Goal: Information Seeking & Learning: Learn about a topic

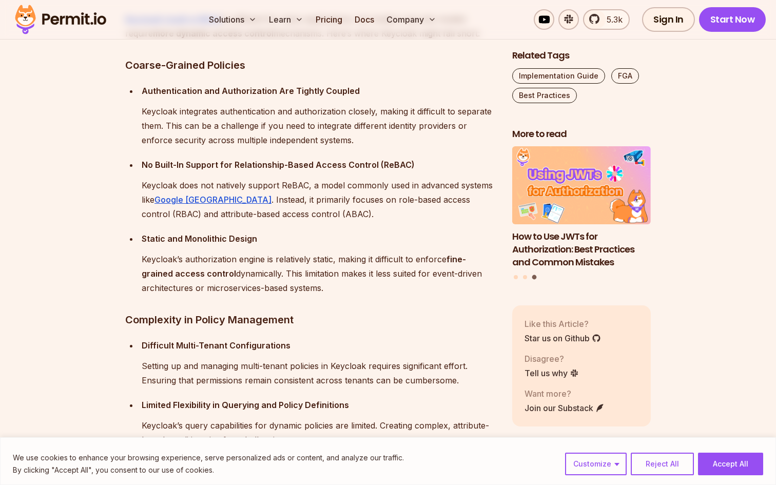
scroll to position [1972, 0]
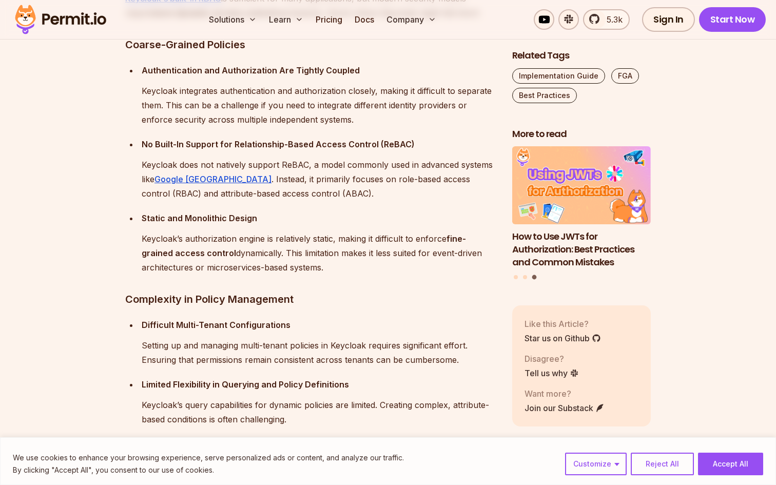
click at [369, 167] on p "Keycloak does not natively support ReBAC, a model commonly used in advanced sys…" at bounding box center [319, 179] width 354 height 43
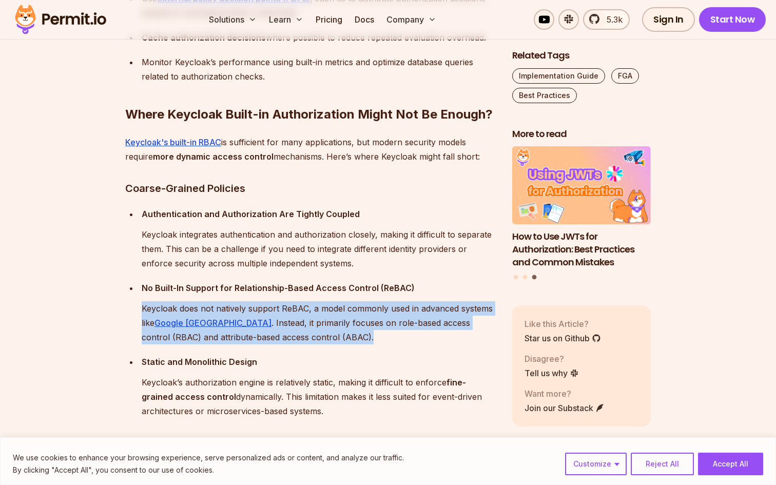
scroll to position [1828, 0]
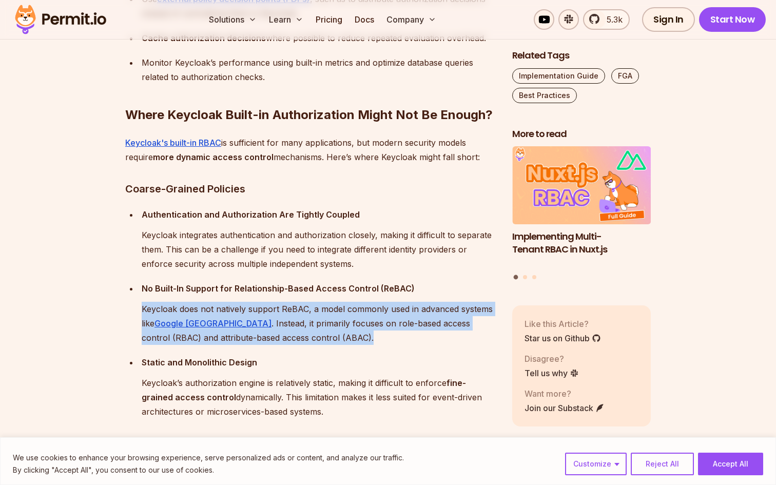
click at [369, 167] on div "Keycloak is a popular open-source tool for managing identity and access control…" at bounding box center [310, 252] width 370 height 2841
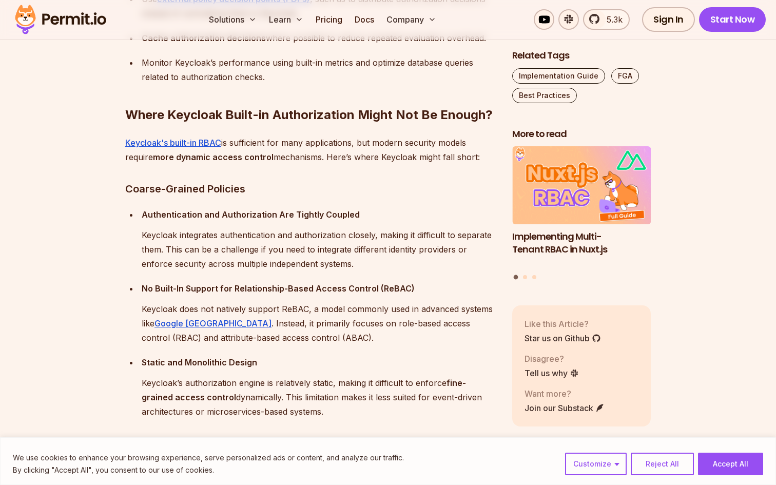
click at [369, 167] on div "Keycloak is a popular open-source tool for managing identity and access control…" at bounding box center [310, 252] width 370 height 2841
click at [373, 157] on p "Keycloak's built-in RBAC is sufficient for many applications, but modern securi…" at bounding box center [310, 149] width 370 height 29
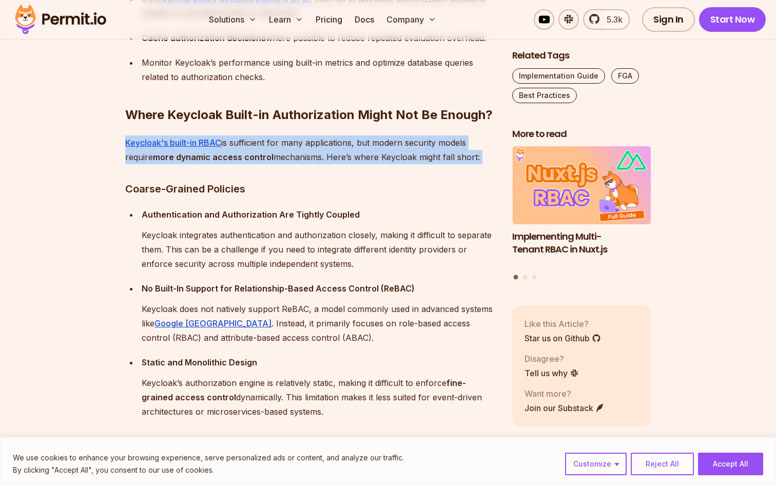
click at [373, 157] on p "Keycloak's built-in RBAC is sufficient for many applications, but modern securi…" at bounding box center [310, 149] width 370 height 29
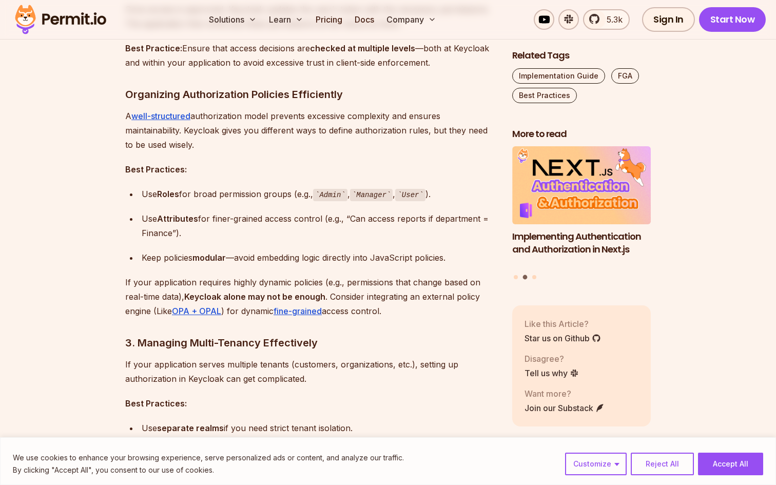
scroll to position [1203, 0]
drag, startPoint x: 199, startPoint y: 89, endPoint x: 343, endPoint y: 95, distance: 143.8
click at [343, 95] on h3 "Organizing Authorization Policies Efficiently" at bounding box center [310, 95] width 370 height 16
drag, startPoint x: 168, startPoint y: 197, endPoint x: 336, endPoint y: 193, distance: 167.8
click at [343, 196] on div "Use Roles for broad permission groups (e.g., Admin , Manager , User )." at bounding box center [319, 194] width 354 height 15
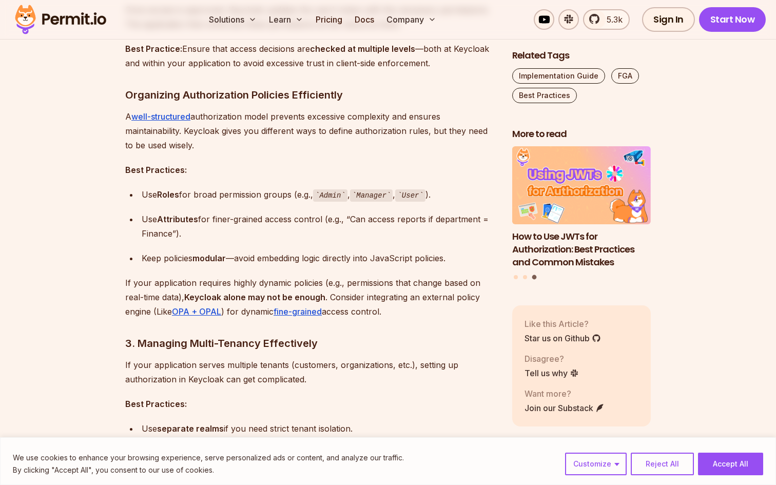
click at [210, 205] on ul "Use Roles for broad permission groups (e.g., Admin , Manager , User ). Use Attr…" at bounding box center [310, 226] width 370 height 79
drag, startPoint x: 208, startPoint y: 219, endPoint x: 329, endPoint y: 220, distance: 121.1
click at [329, 220] on div "Use Attributes for finer-grained access control (e.g., “Can access reports if d…" at bounding box center [319, 226] width 354 height 29
click at [363, 217] on div "Use Attributes for finer-grained access control (e.g., “Can access reports if d…" at bounding box center [319, 226] width 354 height 29
drag, startPoint x: 376, startPoint y: 218, endPoint x: 434, endPoint y: 217, distance: 58.5
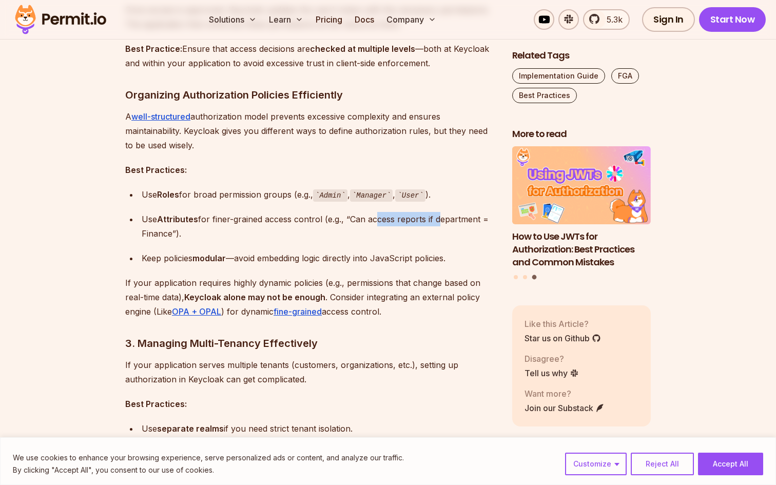
click at [436, 217] on div "Use Attributes for finer-grained access control (e.g., “Can access reports if d…" at bounding box center [319, 226] width 354 height 29
click at [149, 227] on div "Use Attributes for finer-grained access control (e.g., “Can access reports if d…" at bounding box center [319, 226] width 354 height 29
click at [182, 259] on div "Keep policies modular —avoid embedding logic directly into JavaScript policies." at bounding box center [319, 258] width 354 height 14
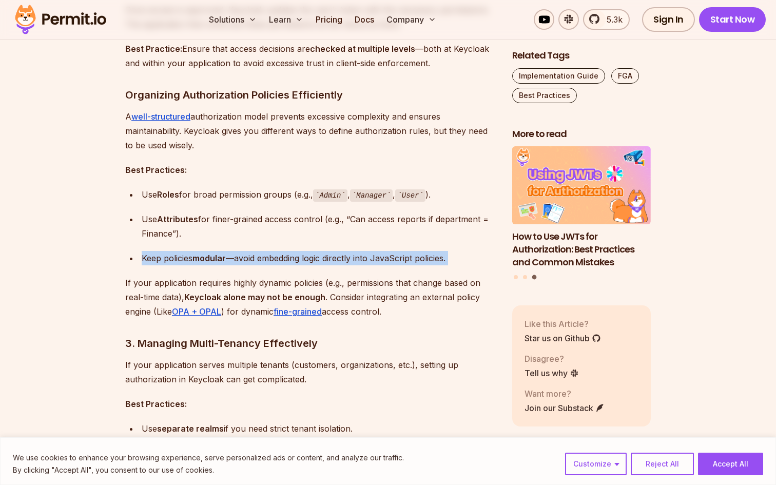
click at [182, 259] on div "Keep policies modular —avoid embedding logic directly into JavaScript policies." at bounding box center [319, 258] width 354 height 14
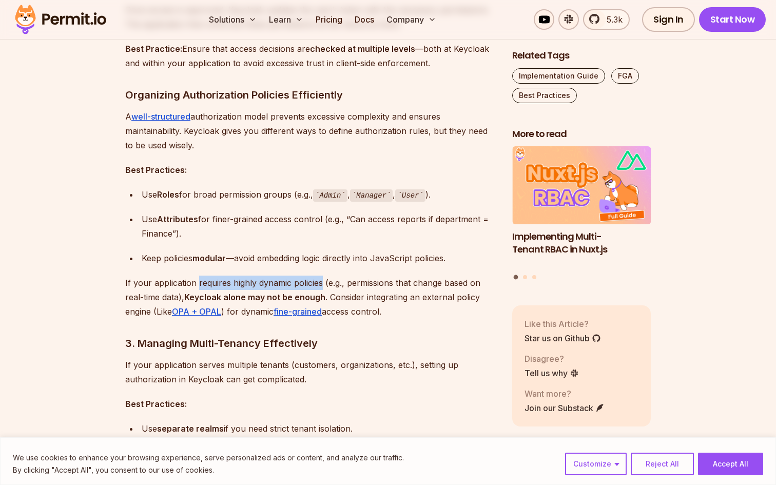
drag, startPoint x: 199, startPoint y: 285, endPoint x: 322, endPoint y: 281, distance: 123.2
click at [322, 281] on p "If your application requires highly dynamic policies (e.g., permissions that ch…" at bounding box center [310, 297] width 370 height 43
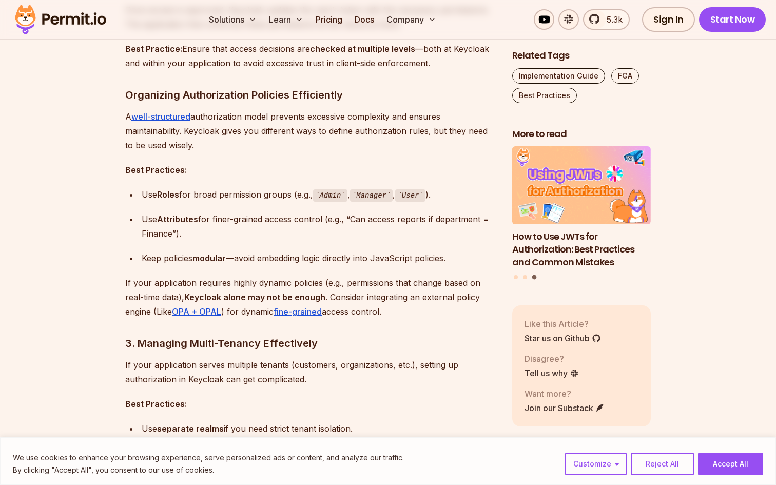
click at [353, 281] on p "If your application requires highly dynamic policies (e.g., permissions that ch…" at bounding box center [310, 297] width 370 height 43
click at [170, 296] on p "If your application requires highly dynamic policies (e.g., permissions that ch…" at bounding box center [310, 297] width 370 height 43
click at [198, 296] on strong "Keycloak alone may not be enough" at bounding box center [254, 297] width 141 height 10
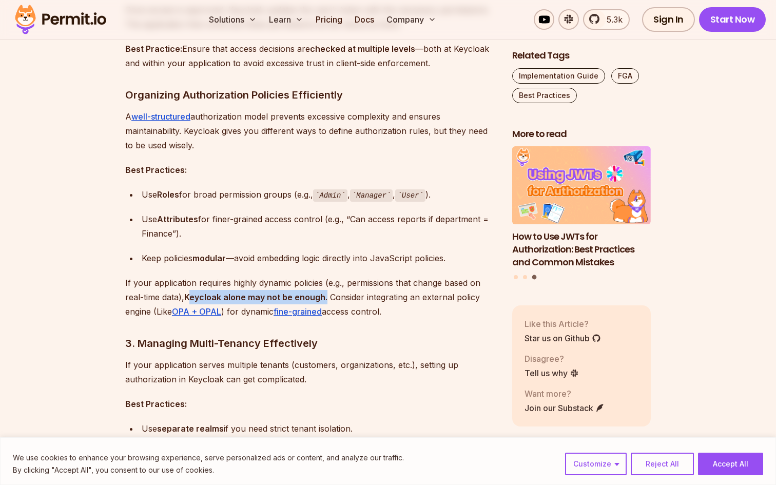
drag, startPoint x: 194, startPoint y: 296, endPoint x: 327, endPoint y: 301, distance: 133.0
click at [327, 301] on p "If your application requires highly dynamic policies (e.g., permissions that ch…" at bounding box center [310, 297] width 370 height 43
click at [342, 297] on p "If your application requires highly dynamic policies (e.g., permissions that ch…" at bounding box center [310, 297] width 370 height 43
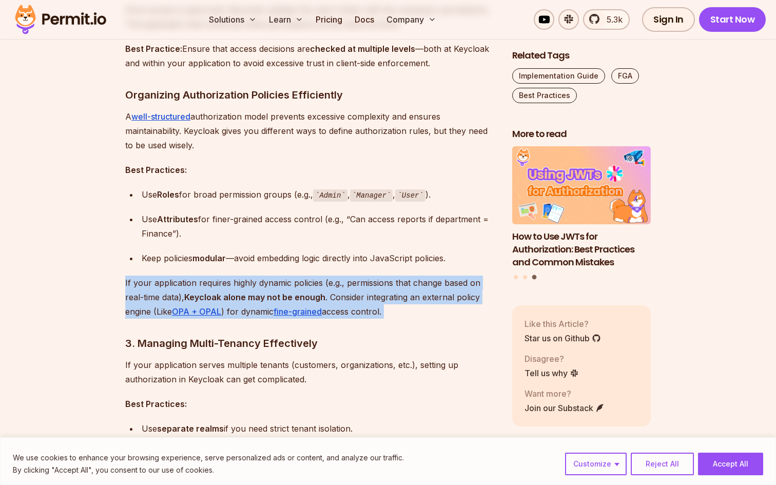
click at [342, 297] on p "If your application requires highly dynamic policies (e.g., permissions that ch…" at bounding box center [310, 297] width 370 height 43
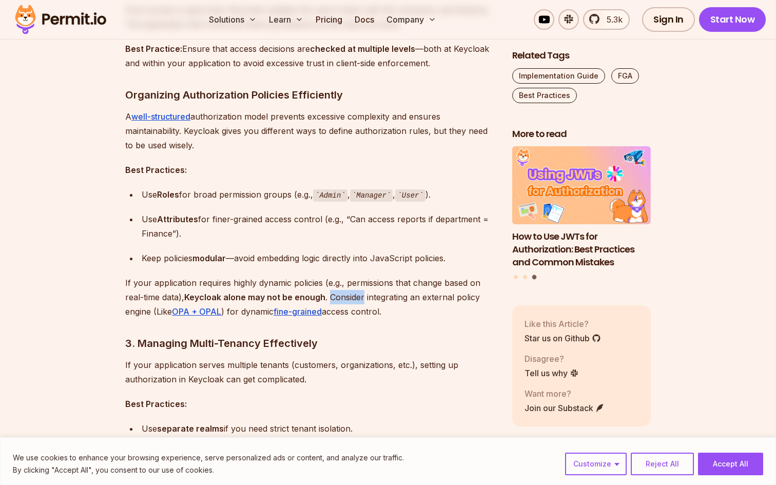
click at [342, 297] on p "If your application requires highly dynamic policies (e.g., permissions that ch…" at bounding box center [310, 297] width 370 height 43
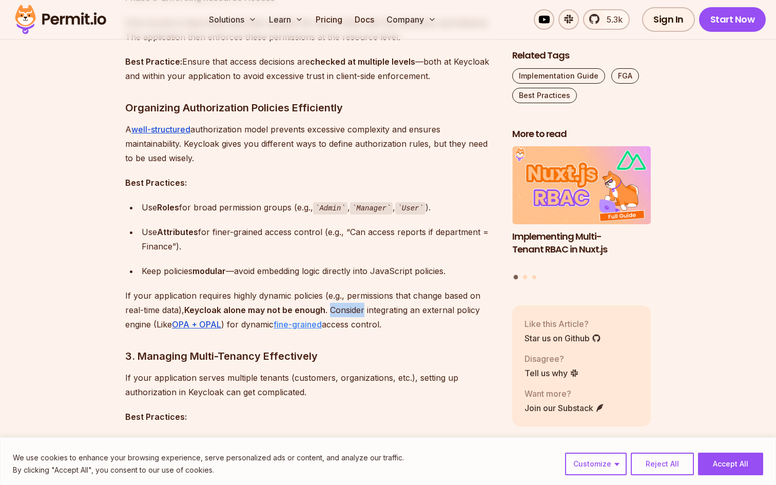
scroll to position [1187, 0]
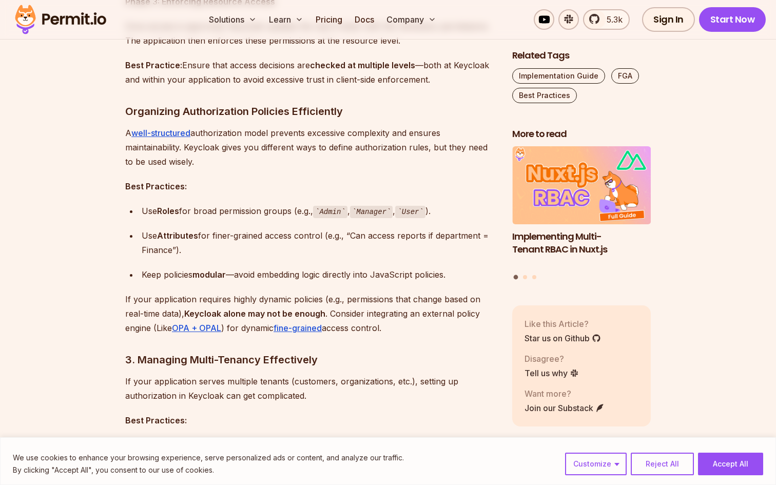
click at [289, 281] on div "Keep policies modular —avoid embedding logic directly into JavaScript policies." at bounding box center [319, 274] width 354 height 14
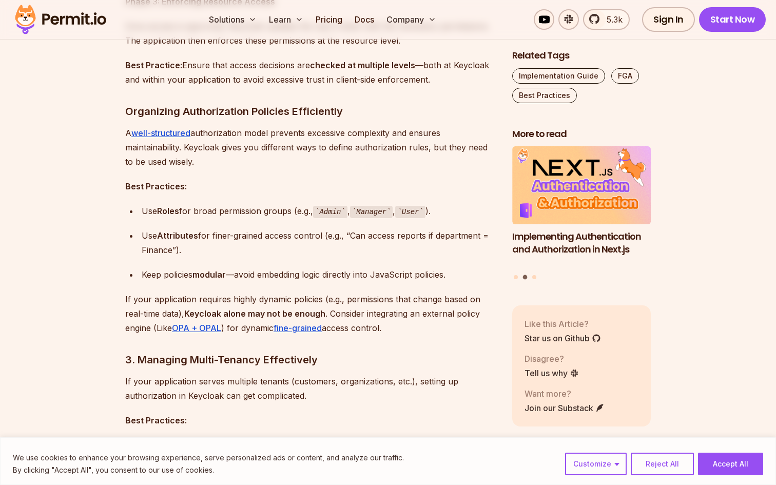
click at [279, 256] on div "Use Attributes for finer-grained access control (e.g., “Can access reports if d…" at bounding box center [319, 242] width 354 height 29
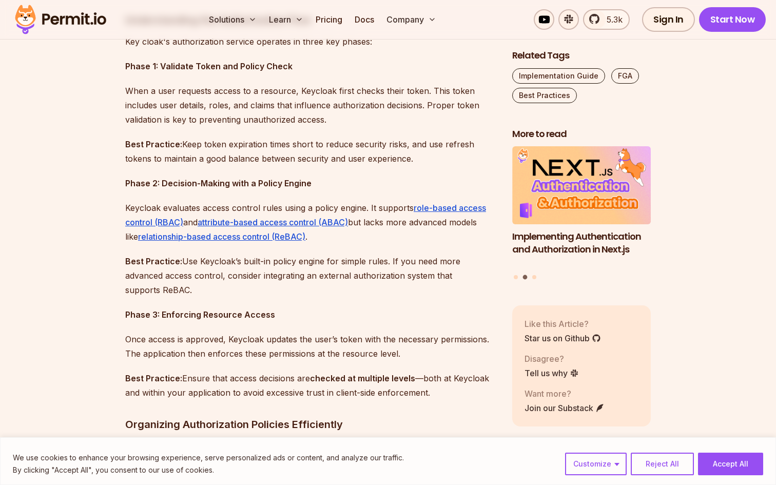
scroll to position [704, 0]
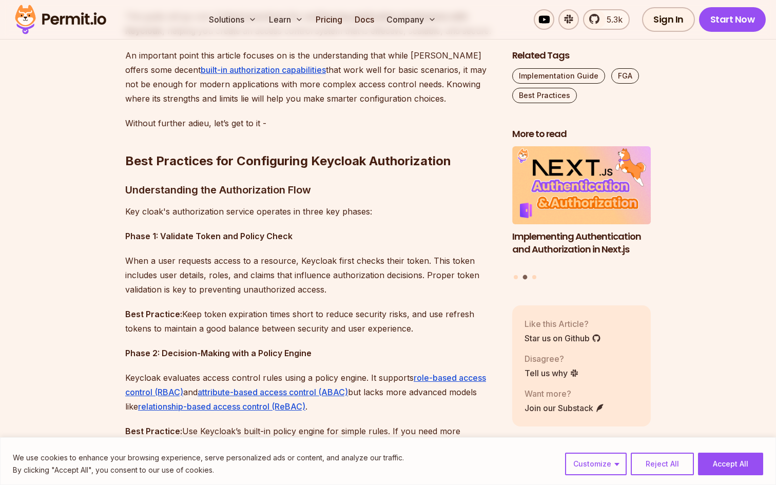
click at [279, 256] on p "When a user requests access to a resource, Keycloak first checks their token. T…" at bounding box center [310, 274] width 370 height 43
